Goal: Task Accomplishment & Management: Manage account settings

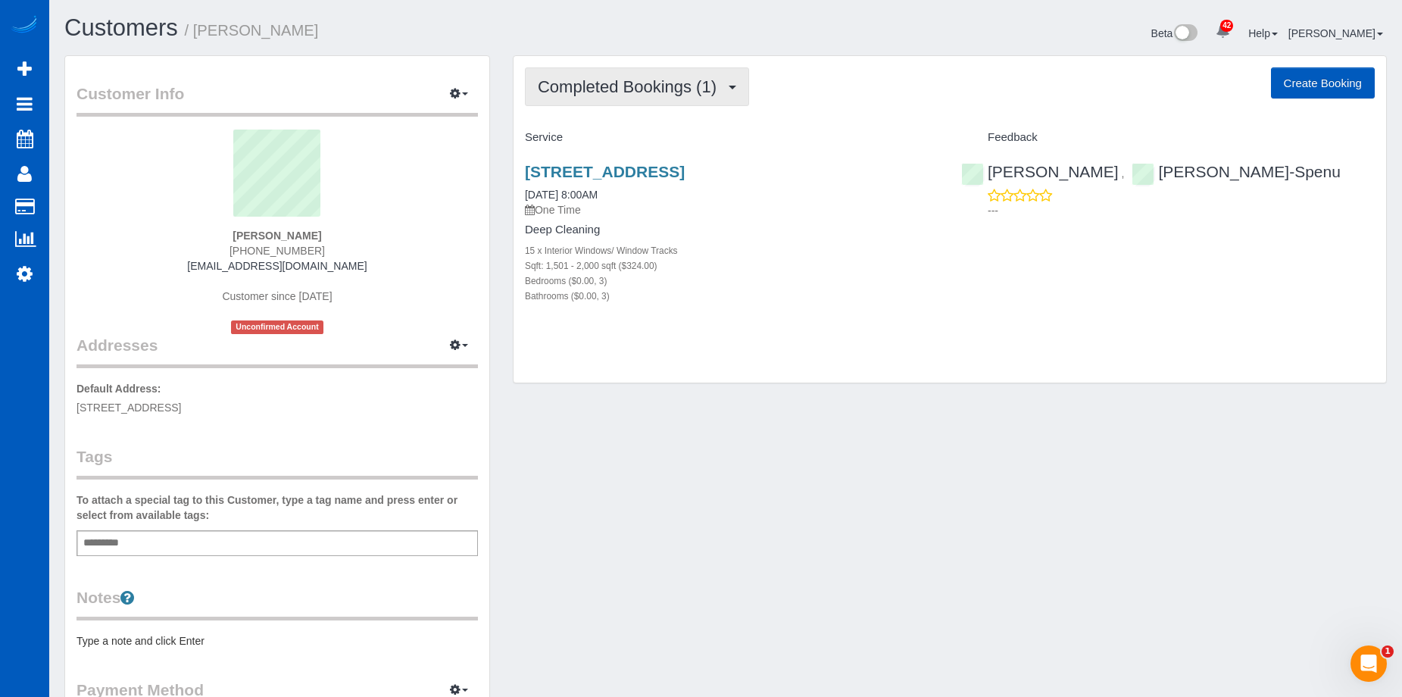
click at [646, 85] on span "Completed Bookings (1)" at bounding box center [631, 86] width 186 height 19
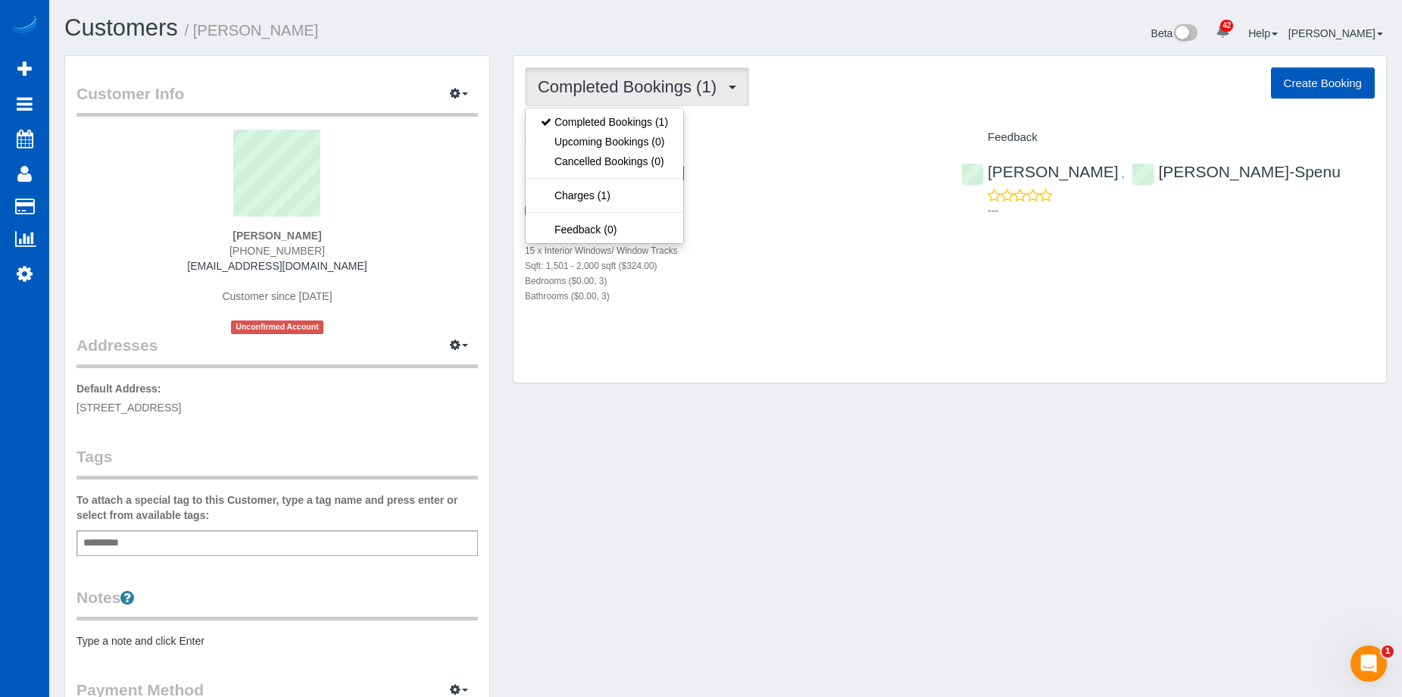
click at [646, 85] on span "Completed Bookings (1)" at bounding box center [631, 86] width 186 height 19
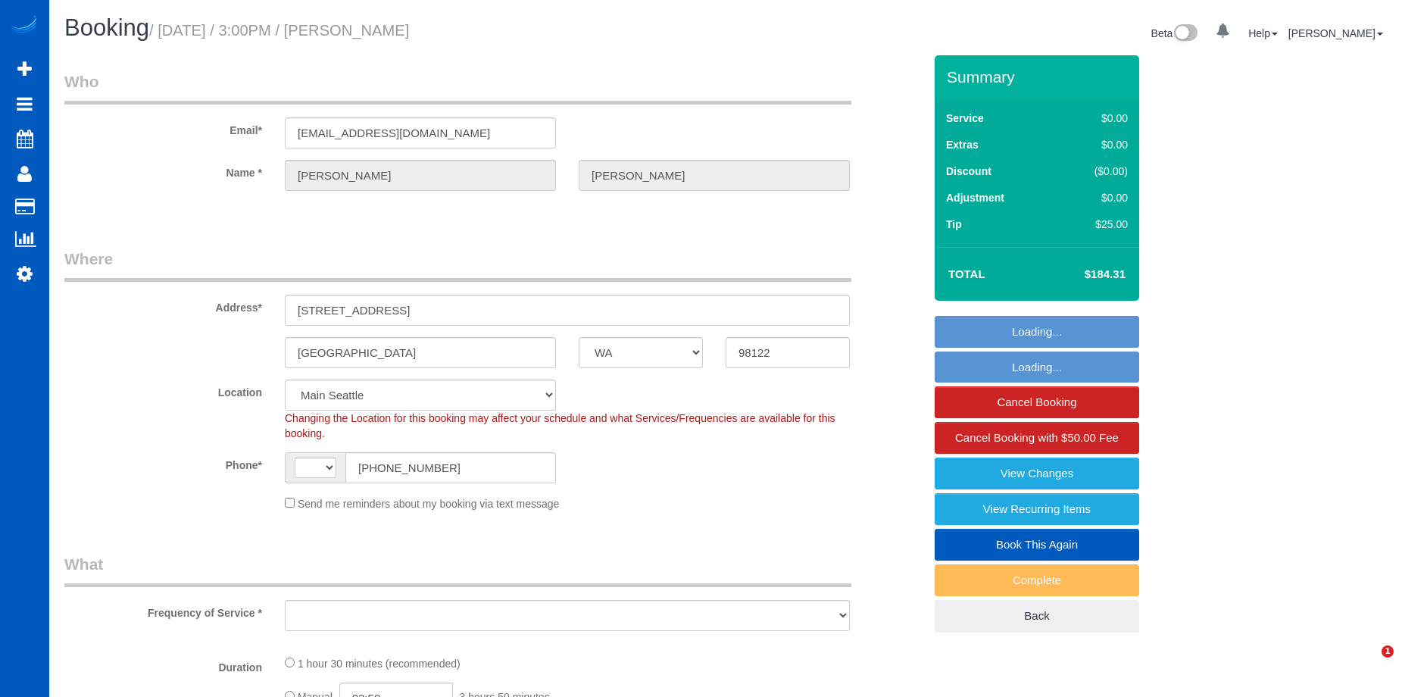
select select "WA"
select select "string:[GEOGRAPHIC_DATA]"
select select "object:915"
select select "number:10"
select select "object:1168"
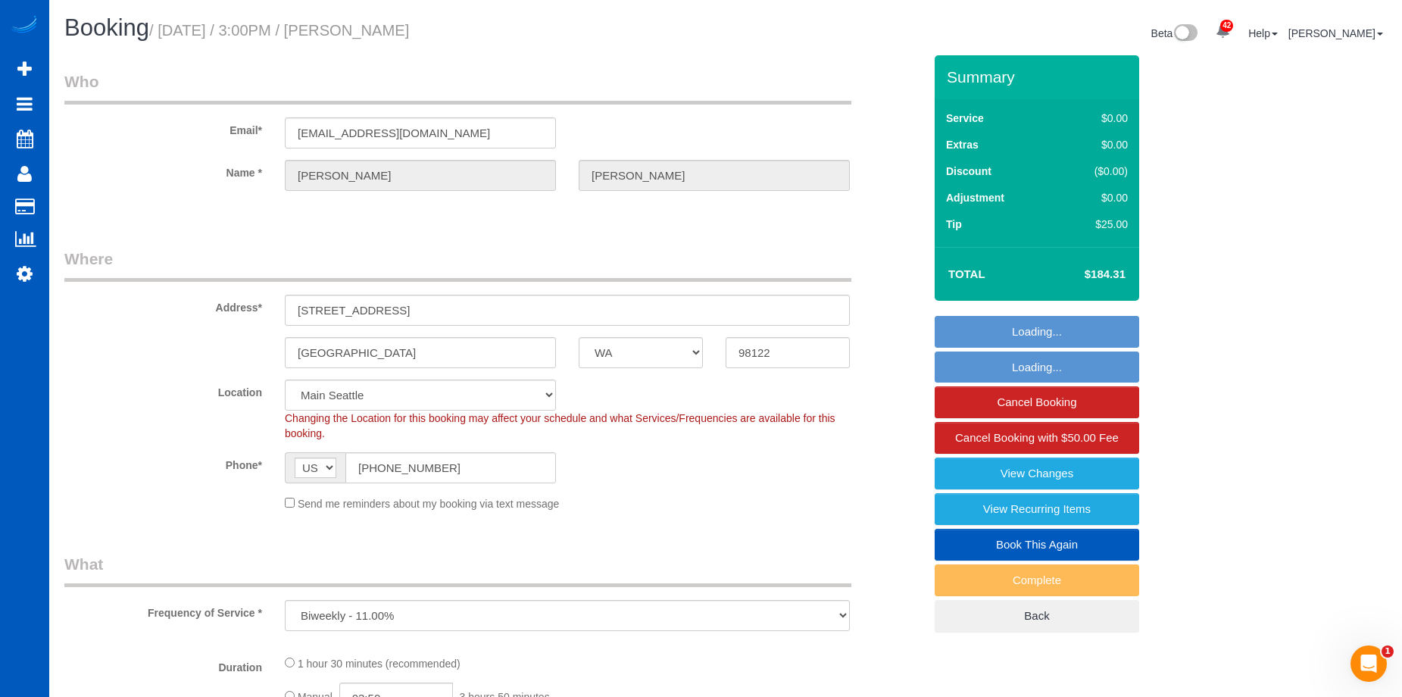
select select "199"
select select "1001"
select select "2"
select select "1001"
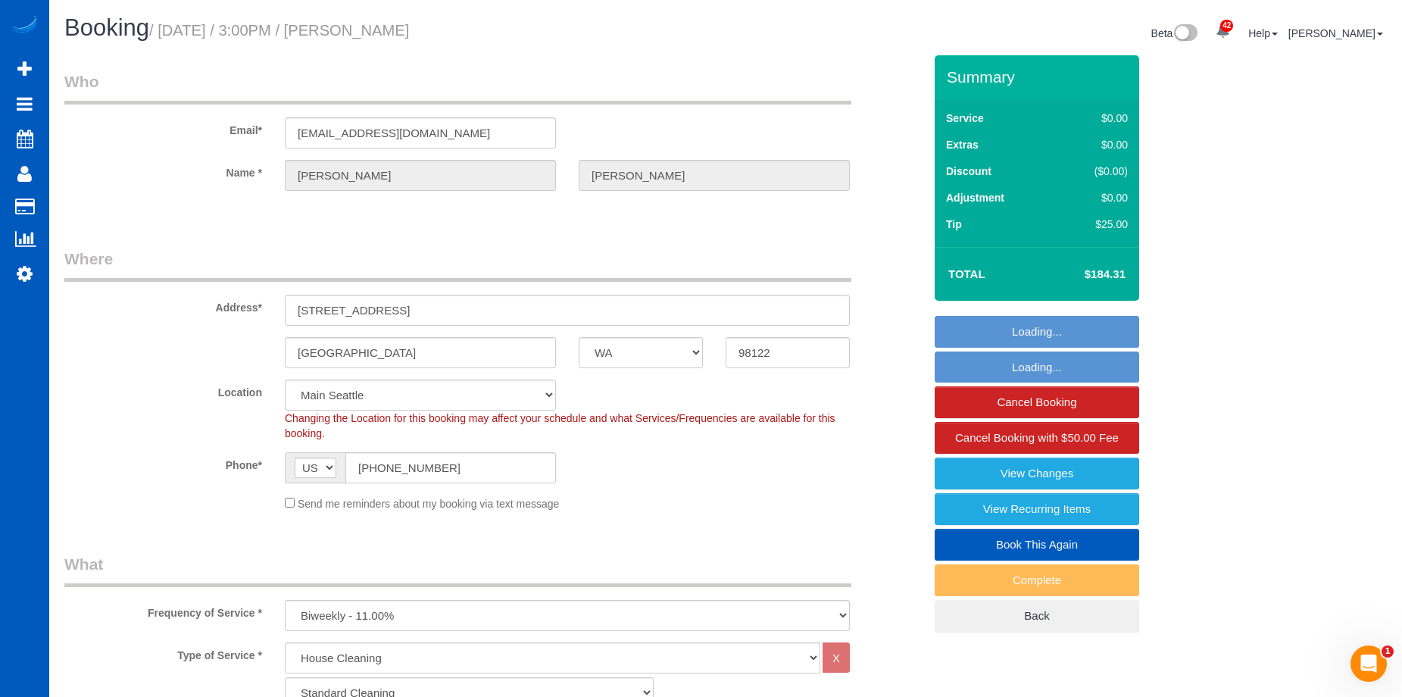
select select "2"
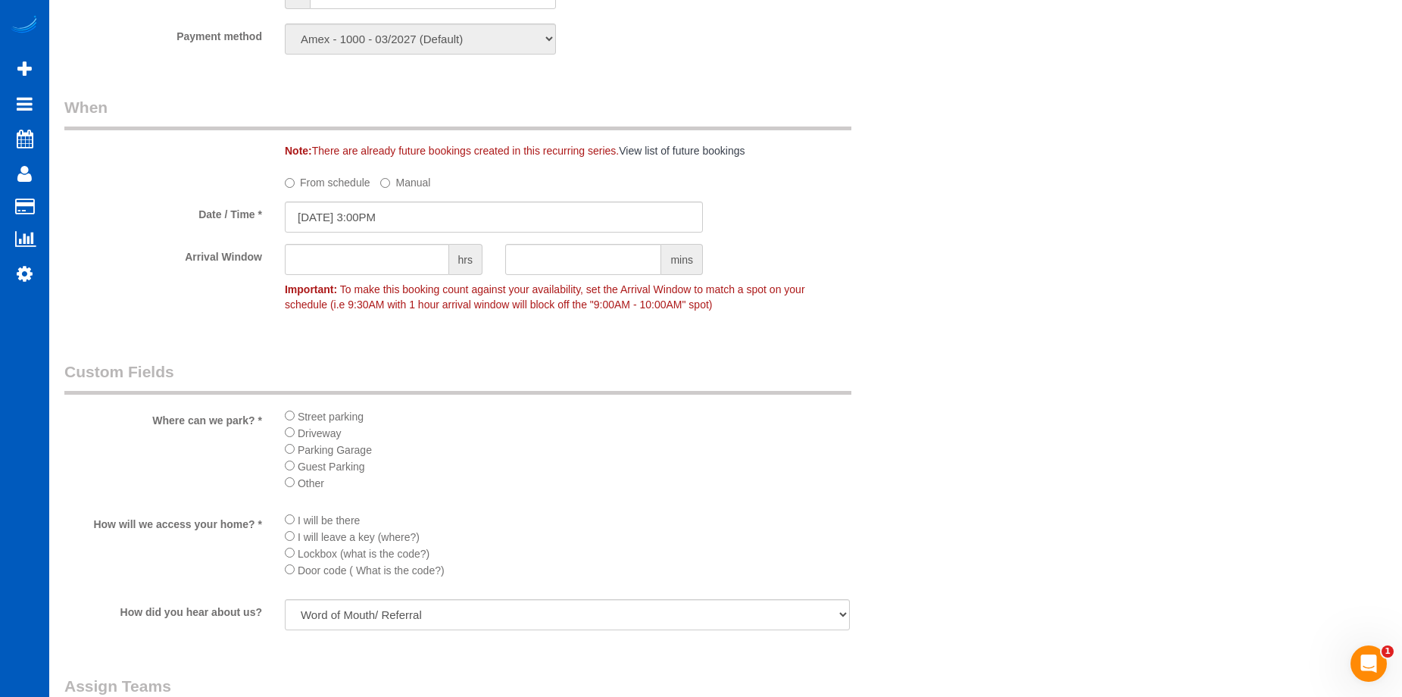
scroll to position [1440, 0]
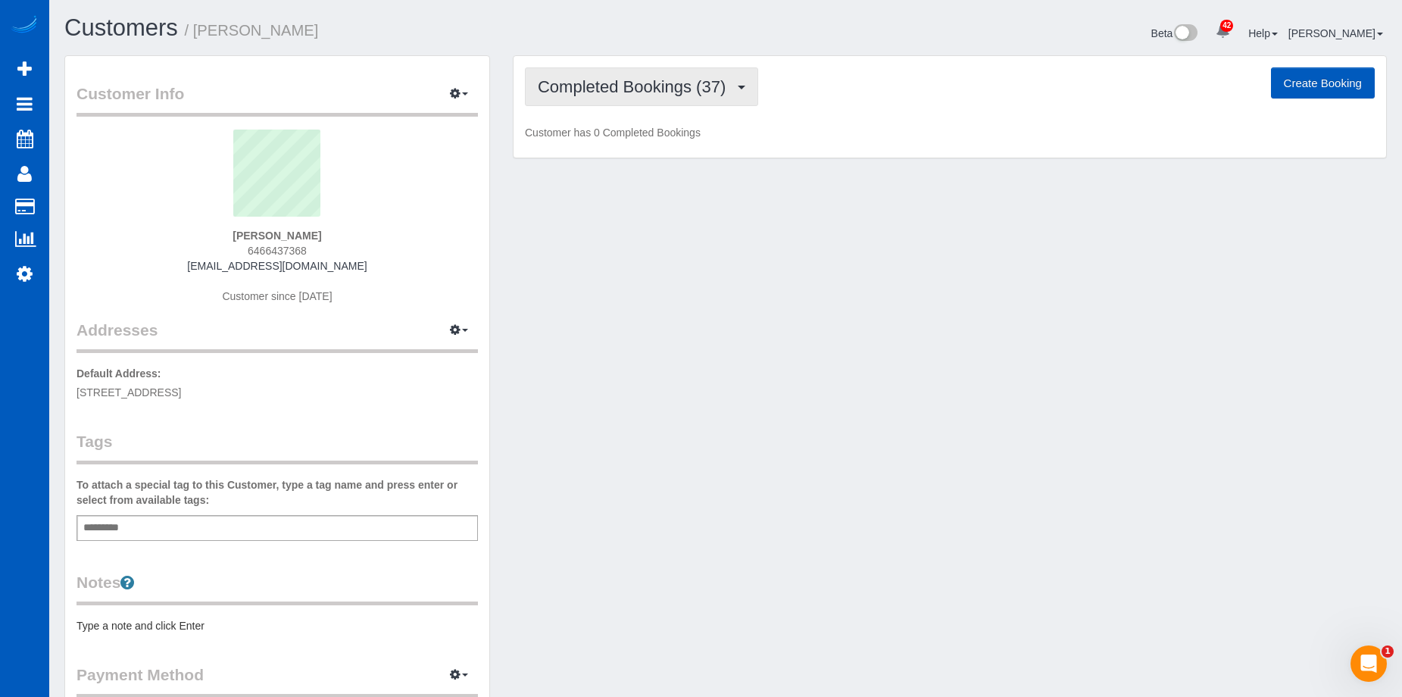
click at [639, 87] on span "Completed Bookings (37)" at bounding box center [635, 86] width 195 height 19
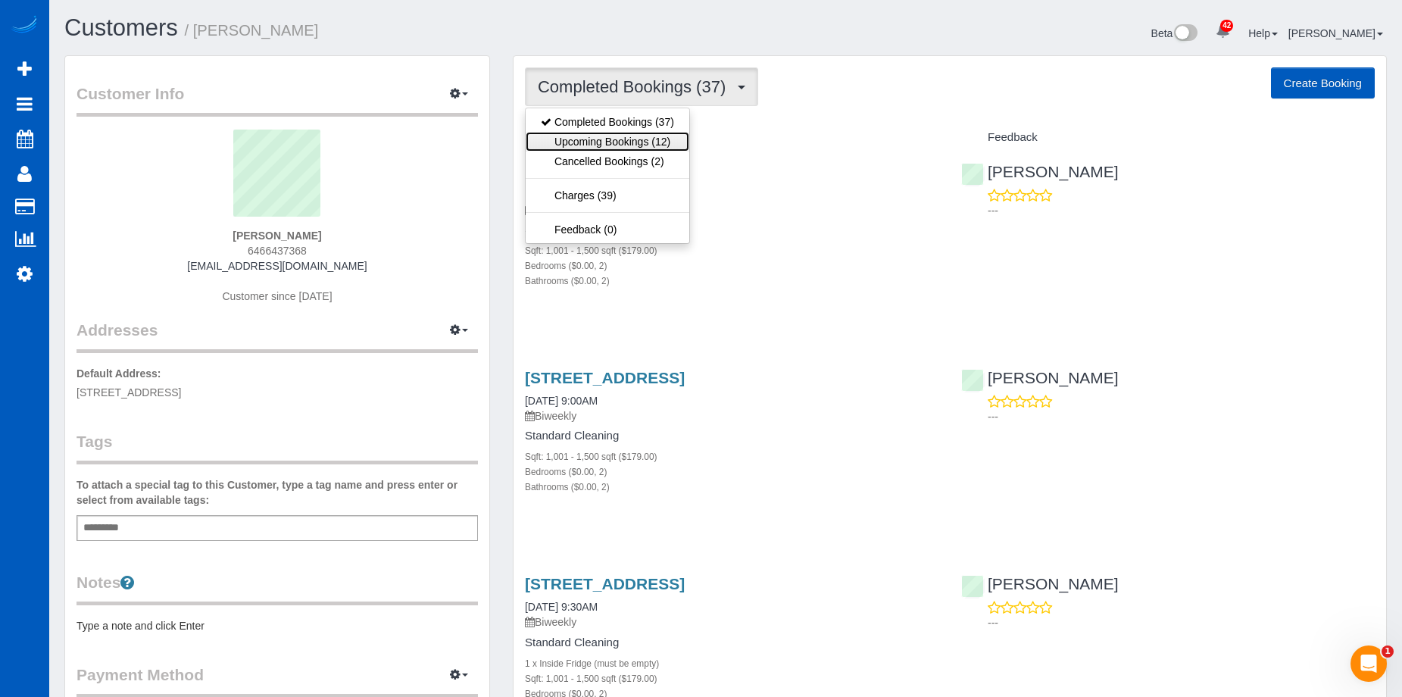
click at [621, 143] on link "Upcoming Bookings (12)" at bounding box center [608, 142] width 164 height 20
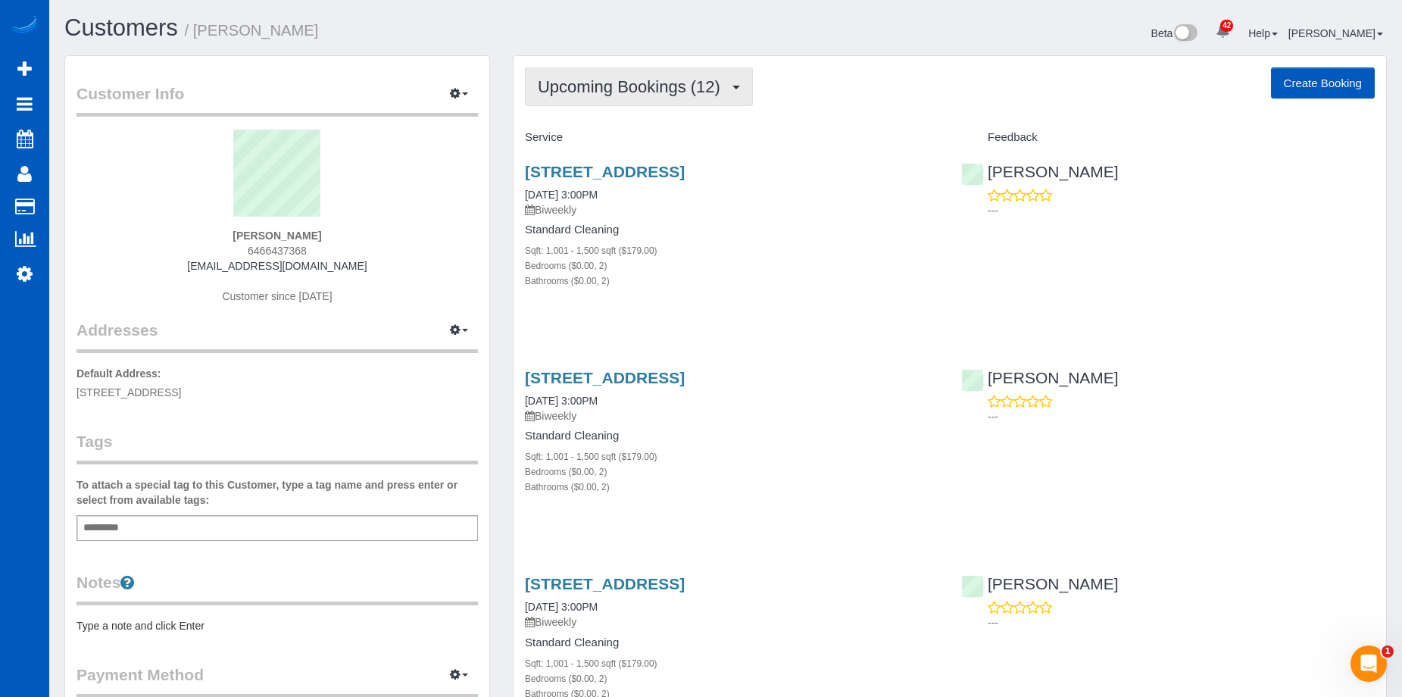
click at [695, 99] on button "Upcoming Bookings (12)" at bounding box center [639, 86] width 228 height 39
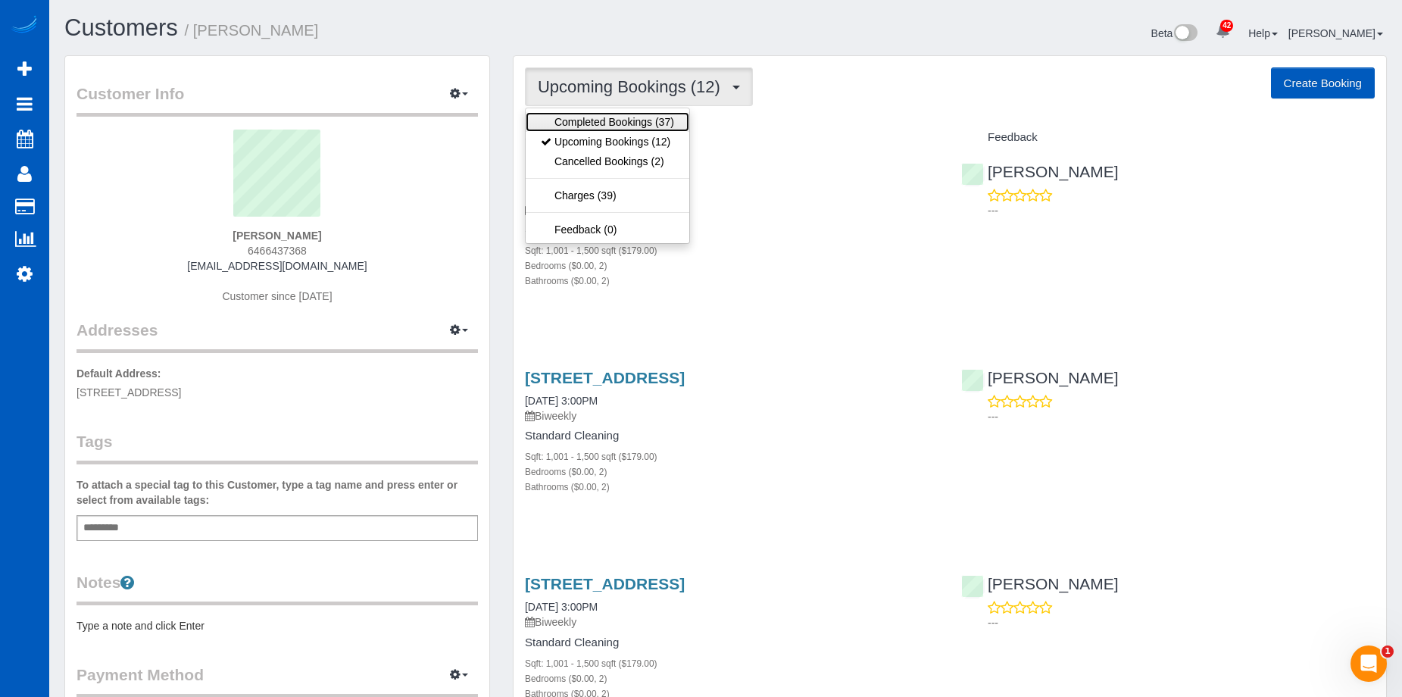
click at [661, 116] on link "Completed Bookings (37)" at bounding box center [608, 122] width 164 height 20
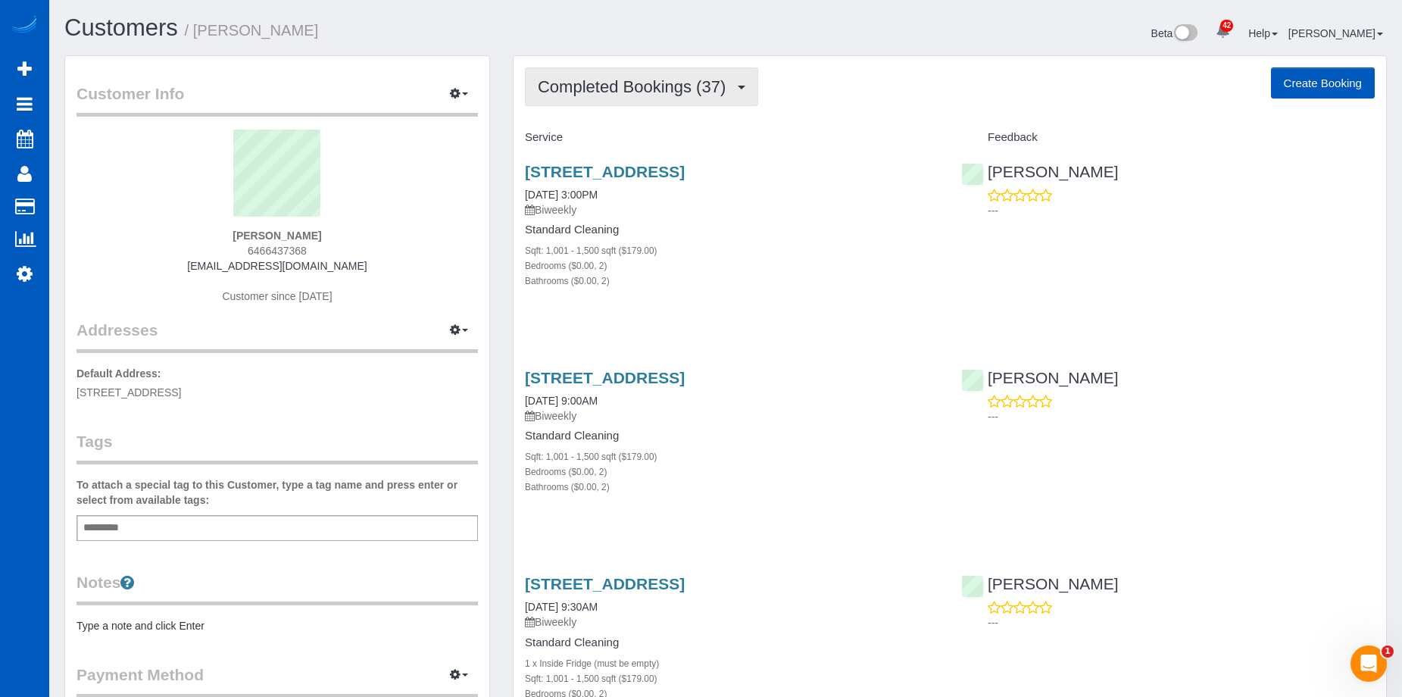
click at [657, 83] on span "Completed Bookings (37)" at bounding box center [635, 86] width 195 height 19
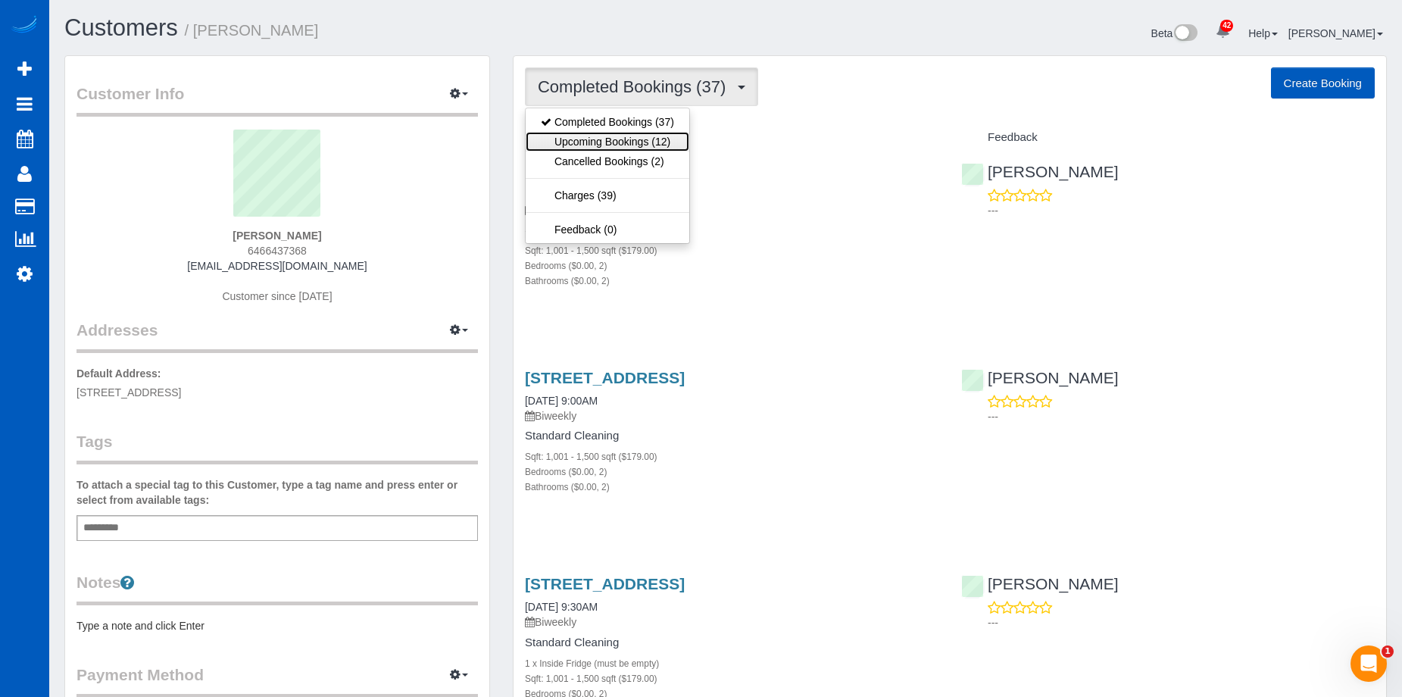
click at [646, 139] on link "Upcoming Bookings (12)" at bounding box center [608, 142] width 164 height 20
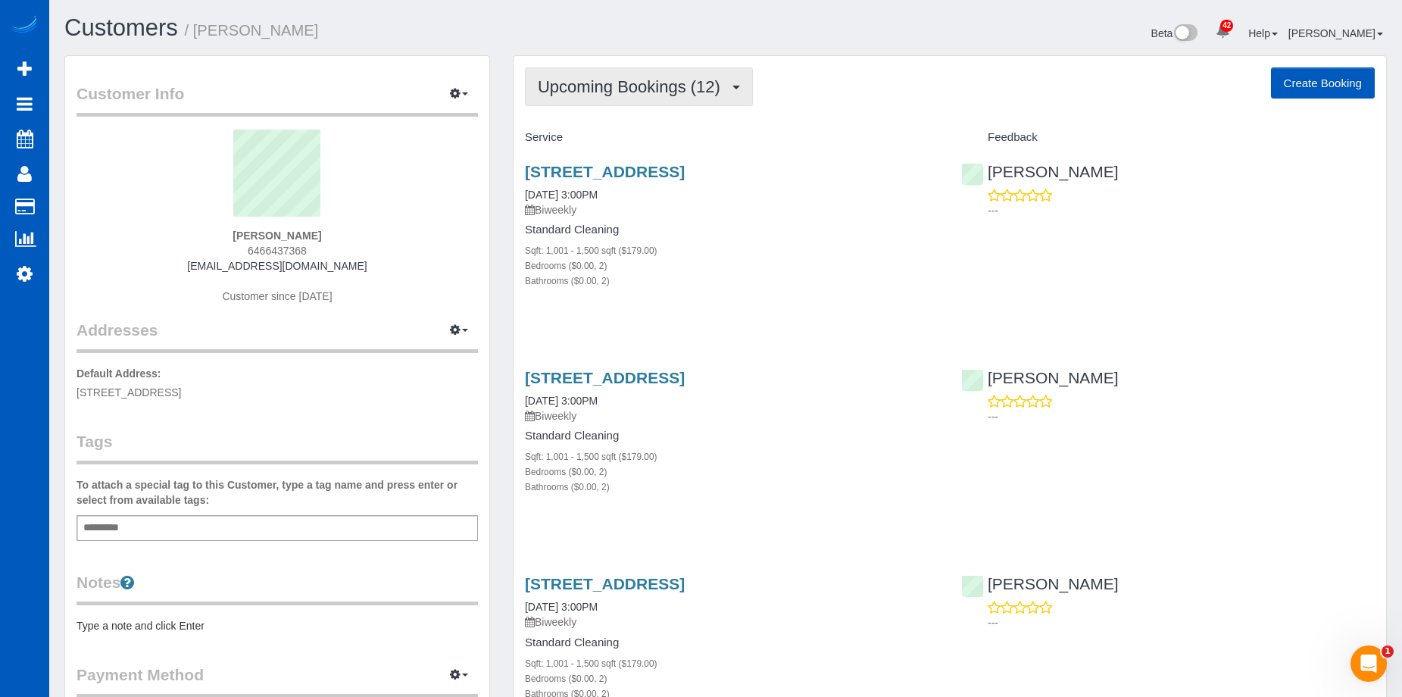
click at [684, 96] on button "Upcoming Bookings (12)" at bounding box center [639, 86] width 228 height 39
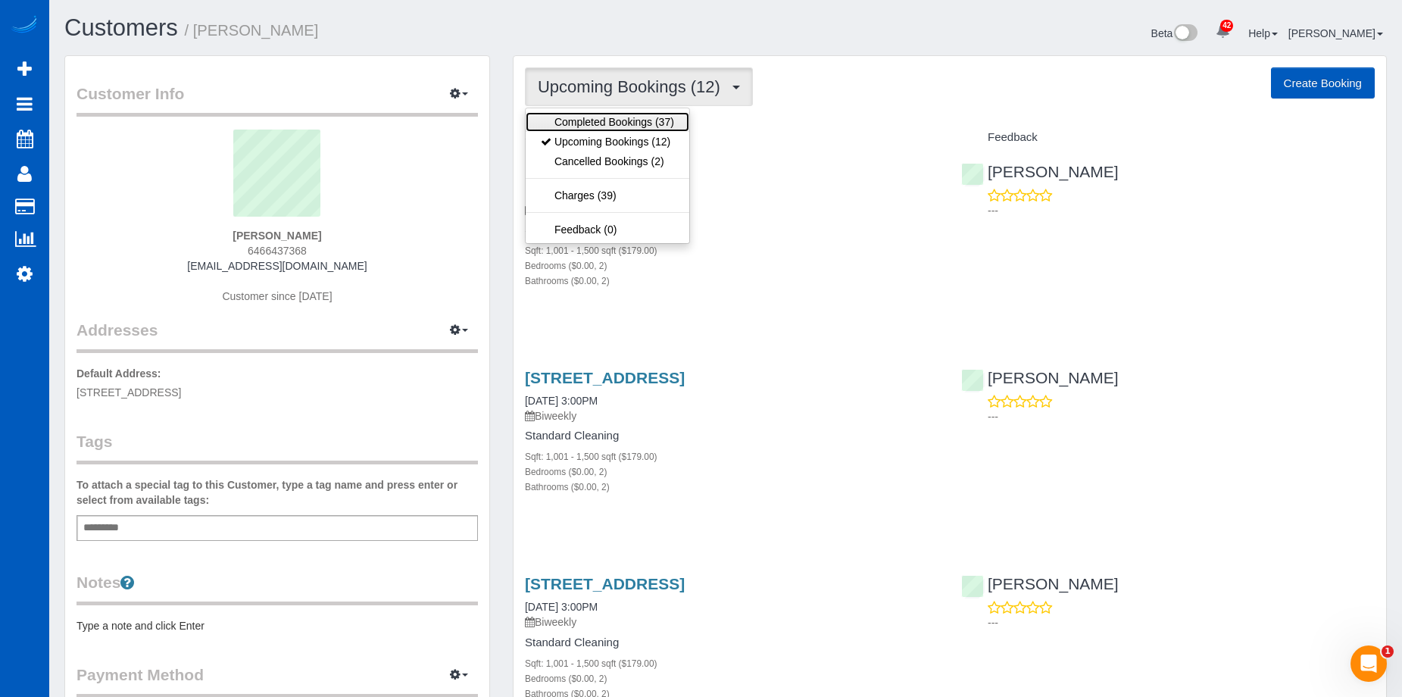
click at [642, 115] on link "Completed Bookings (37)" at bounding box center [608, 122] width 164 height 20
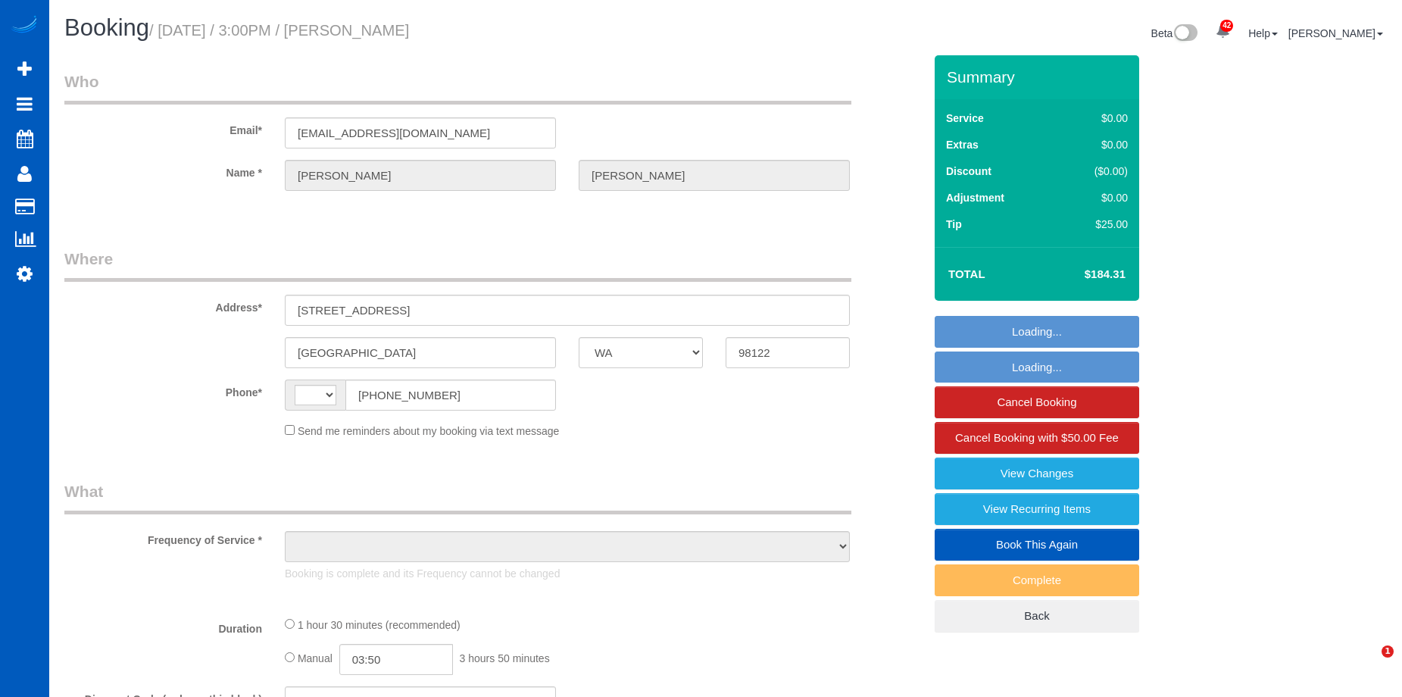
select select "WA"
select select "string:[GEOGRAPHIC_DATA]"
select select "string:fspay-ec619b37-6fb0-4bfa-83f4-a80acad2ff77"
select select "number:10"
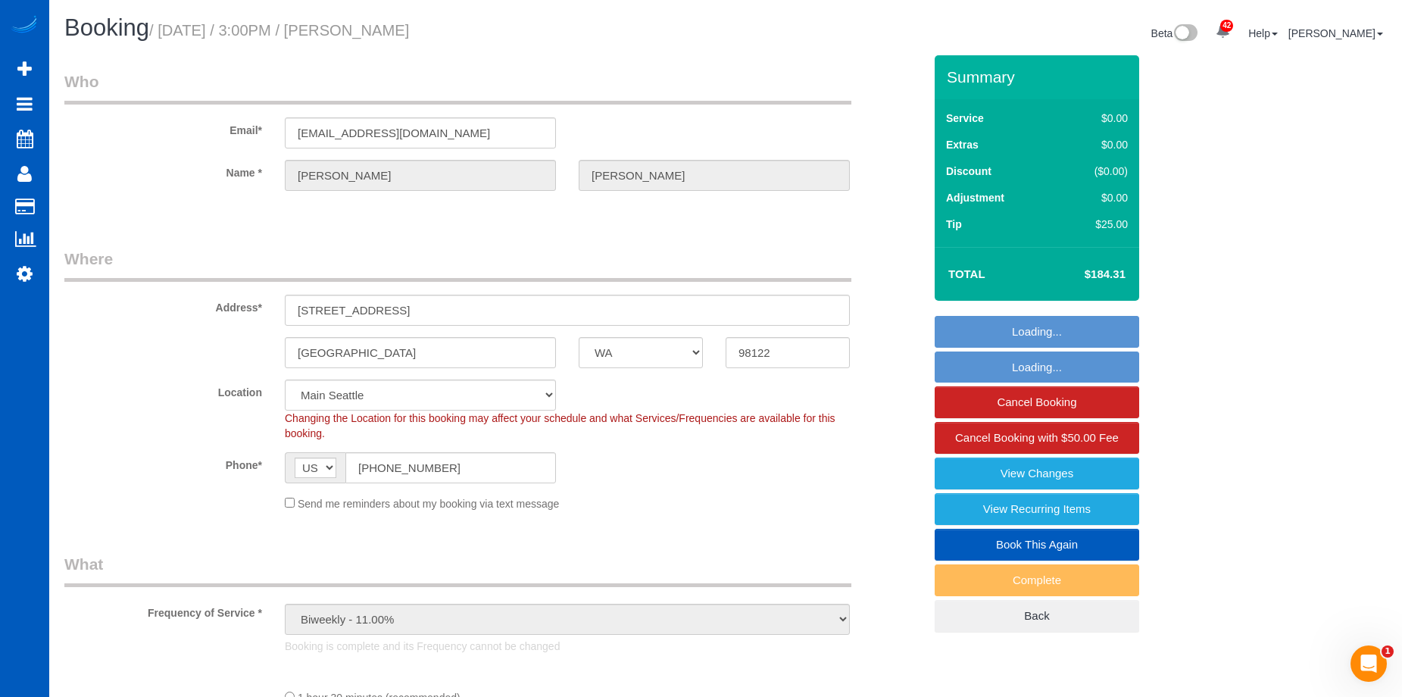
select select "object:922"
select select "199"
select select "object:1177"
select select "1001"
select select "2"
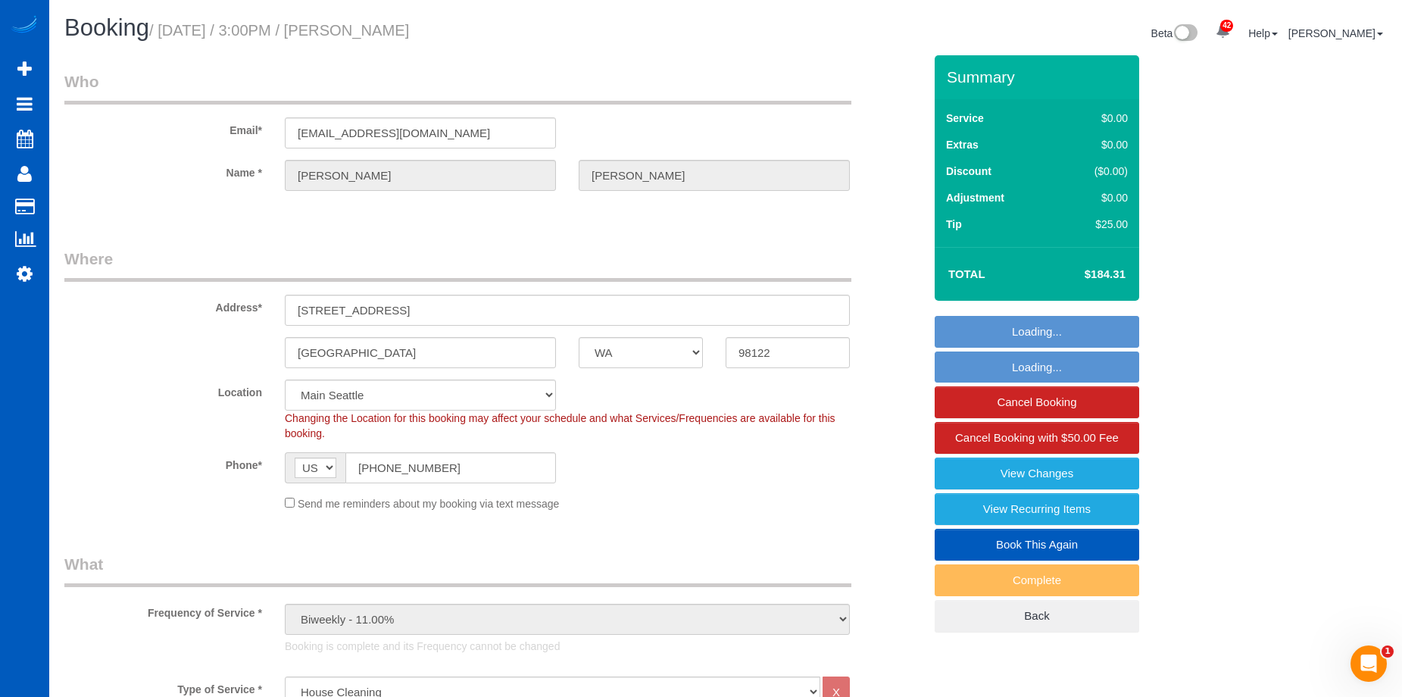
select select "2"
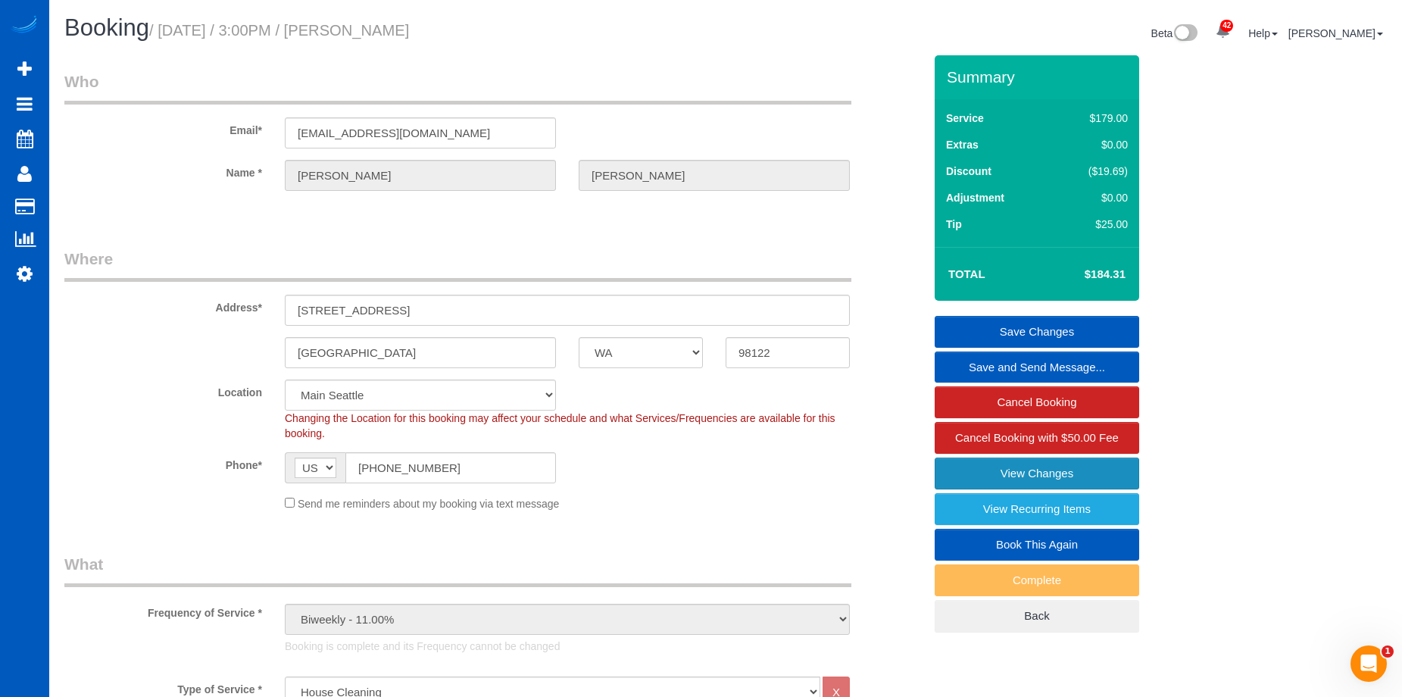
click at [961, 467] on link "View Changes" at bounding box center [1037, 474] width 205 height 32
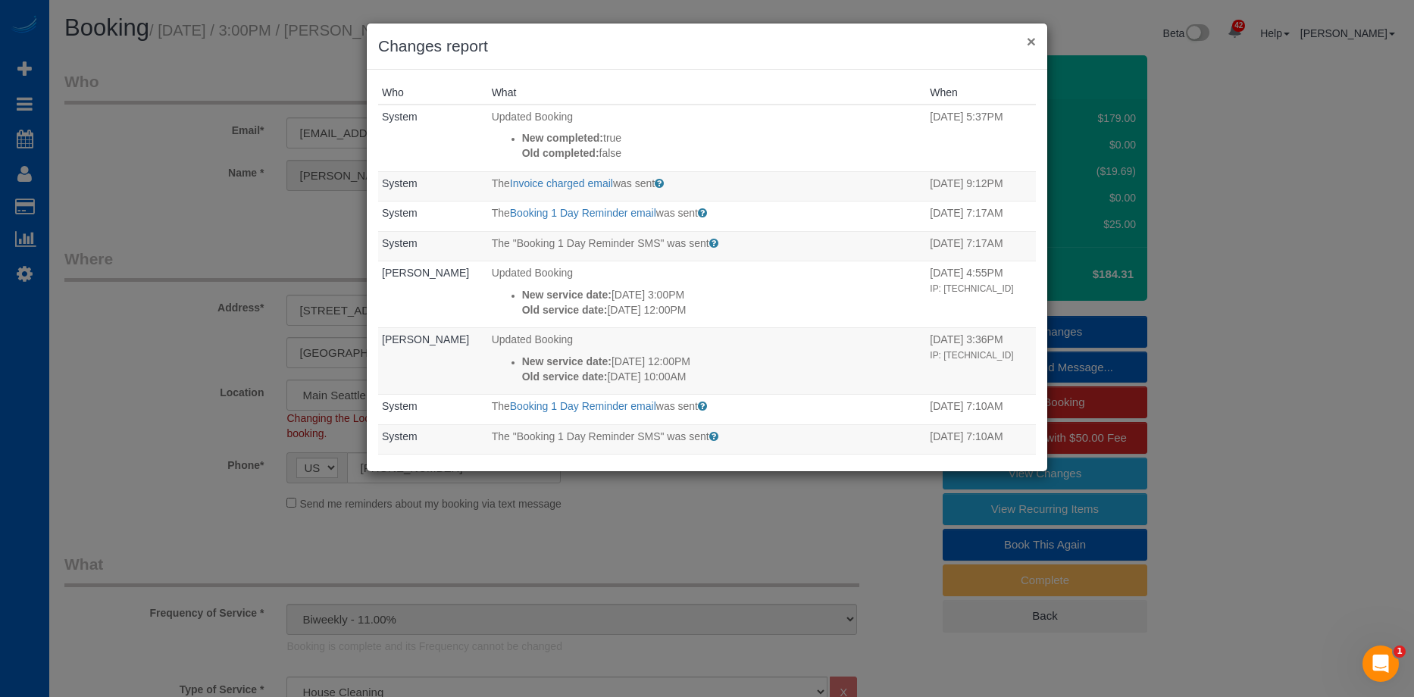
click at [1027, 36] on button "×" at bounding box center [1031, 41] width 9 height 16
